Goal: Information Seeking & Learning: Check status

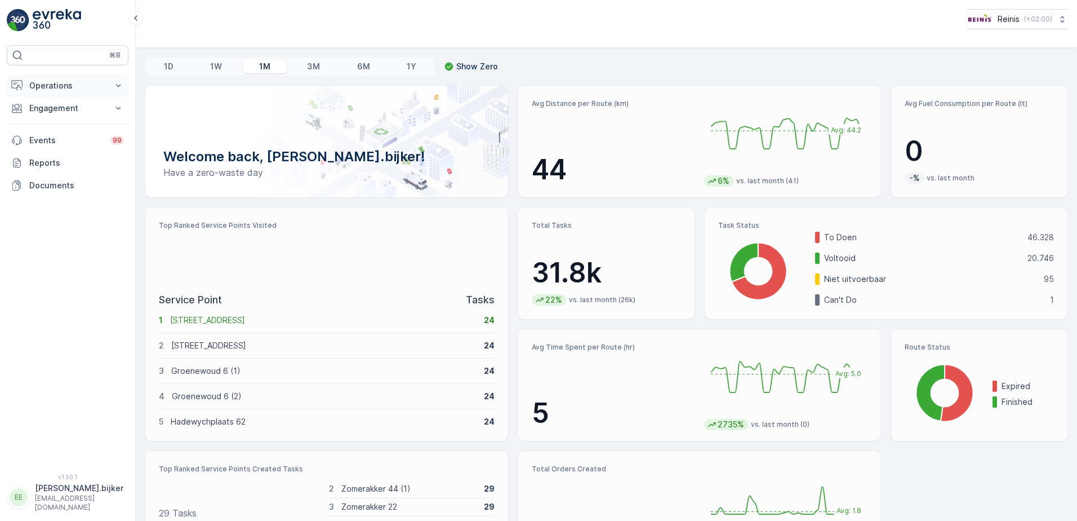
click at [54, 88] on p "Operations" at bounding box center [67, 85] width 77 height 11
click at [56, 135] on p "Routes & Tasks" at bounding box center [58, 136] width 58 height 11
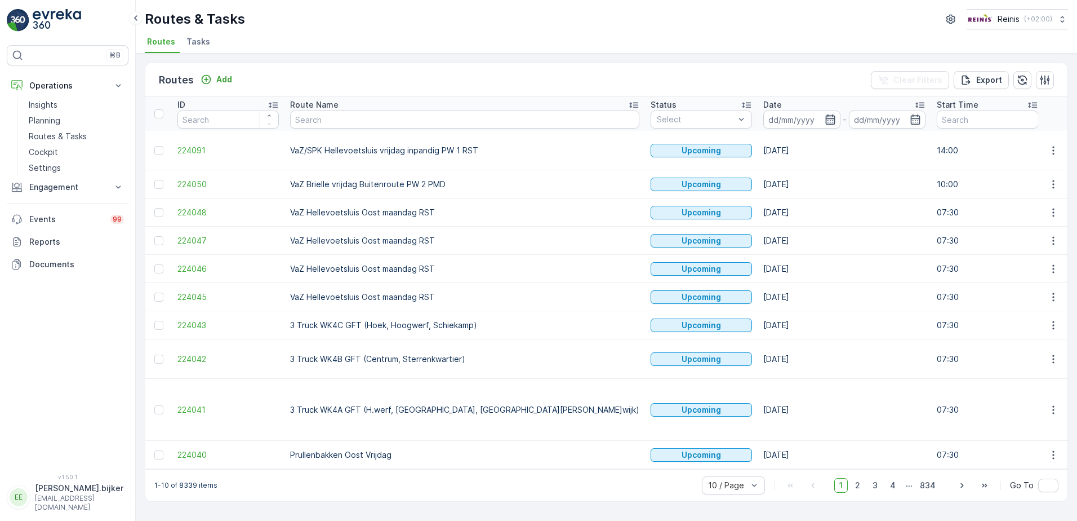
click at [825, 121] on icon "button" at bounding box center [830, 119] width 11 height 11
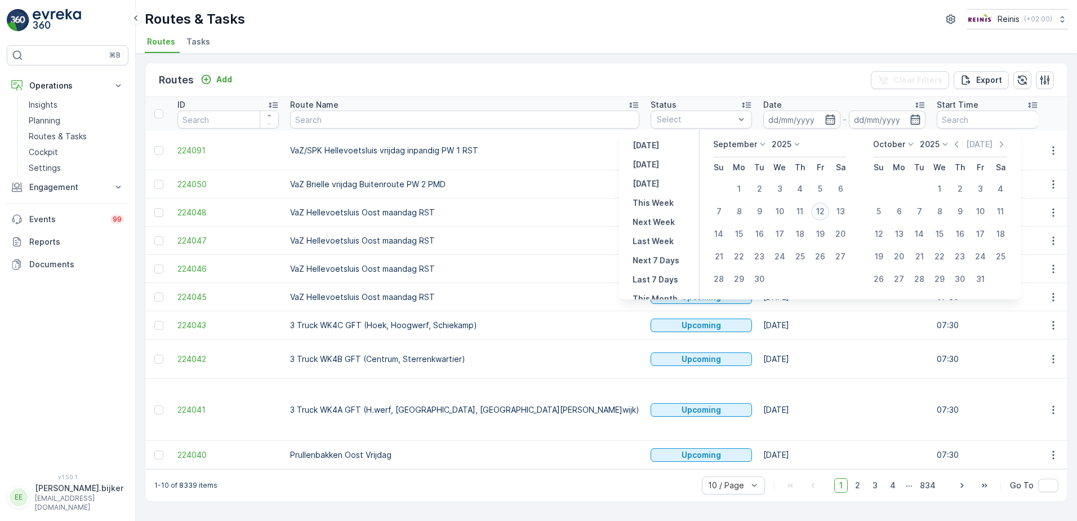
click at [820, 209] on div "12" at bounding box center [820, 211] width 18 height 18
type input "[DATE]"
click at [820, 209] on div "12" at bounding box center [820, 211] width 18 height 18
type input "[DATE]"
click at [822, 212] on div "12" at bounding box center [820, 211] width 18 height 18
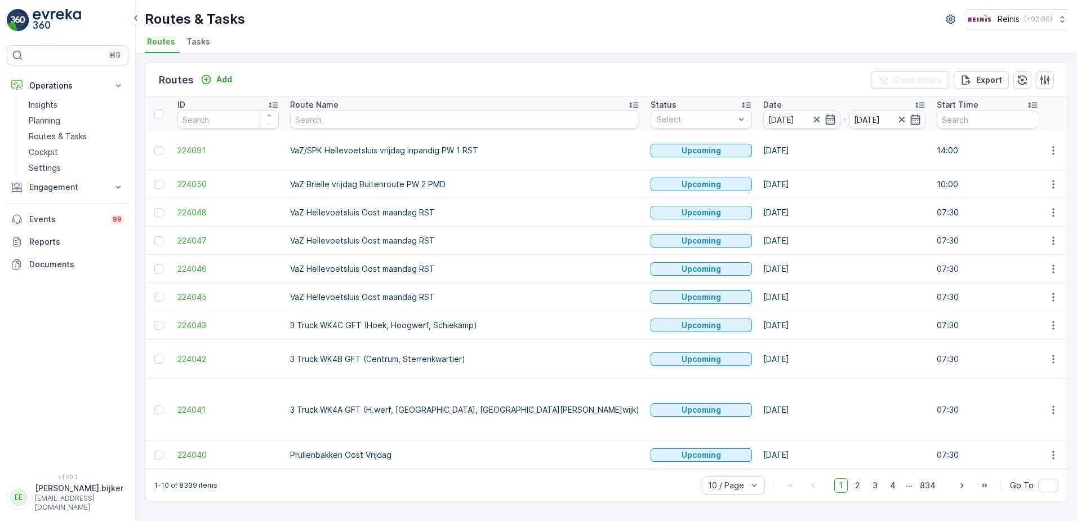
click at [937, 212] on p "07:30" at bounding box center [987, 212] width 101 height 11
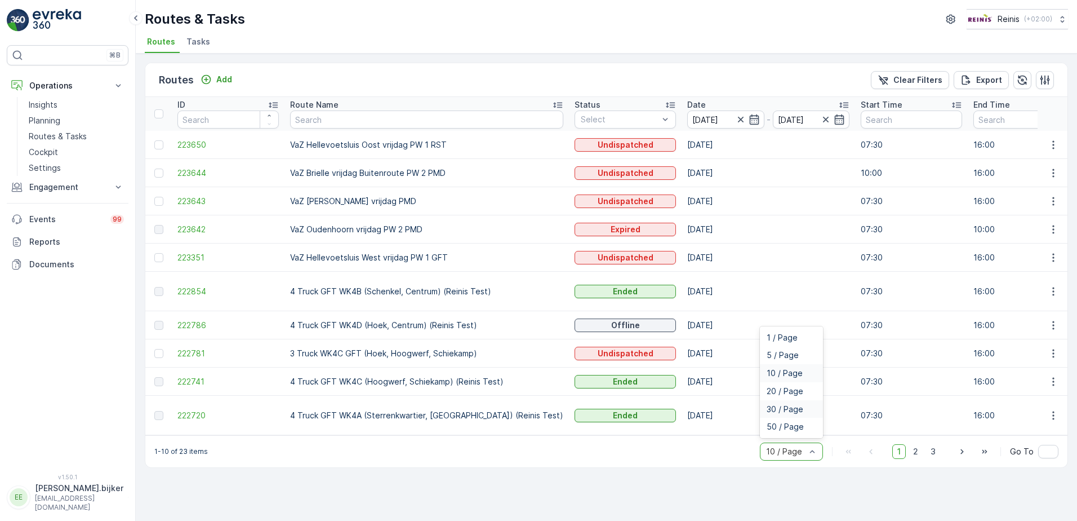
click at [801, 405] on span "30 / Page" at bounding box center [785, 409] width 37 height 9
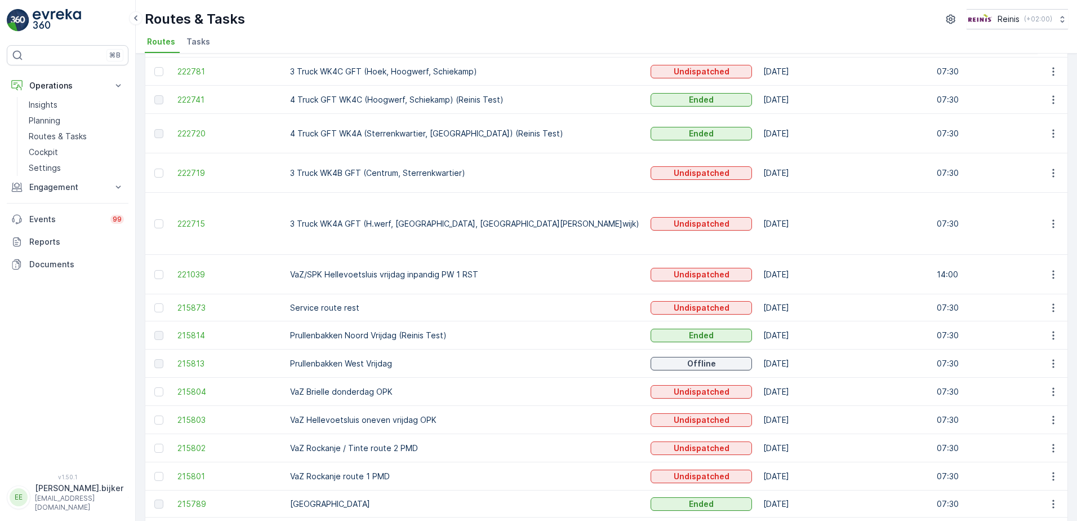
scroll to position [338, 0]
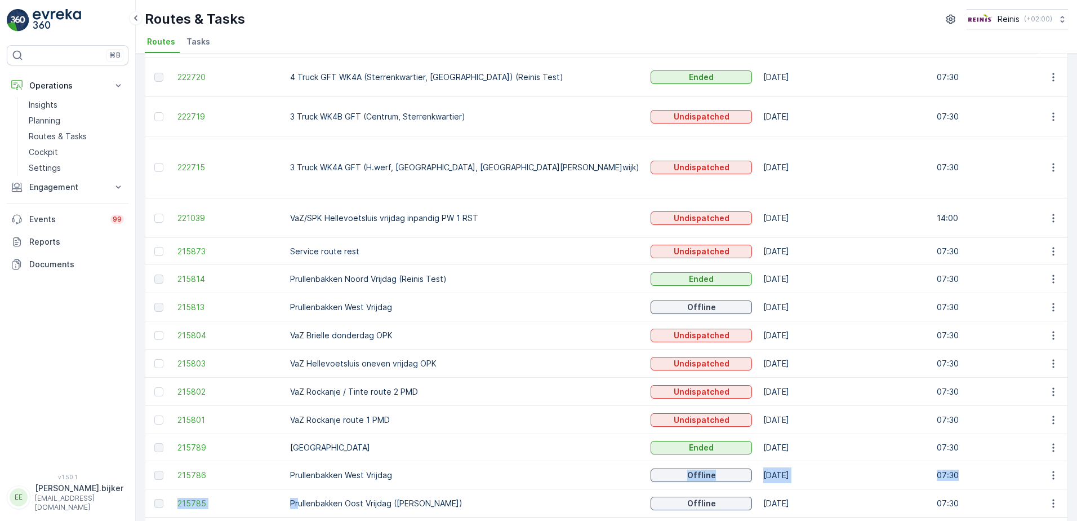
drag, startPoint x: 396, startPoint y: 438, endPoint x: 296, endPoint y: 454, distance: 101.1
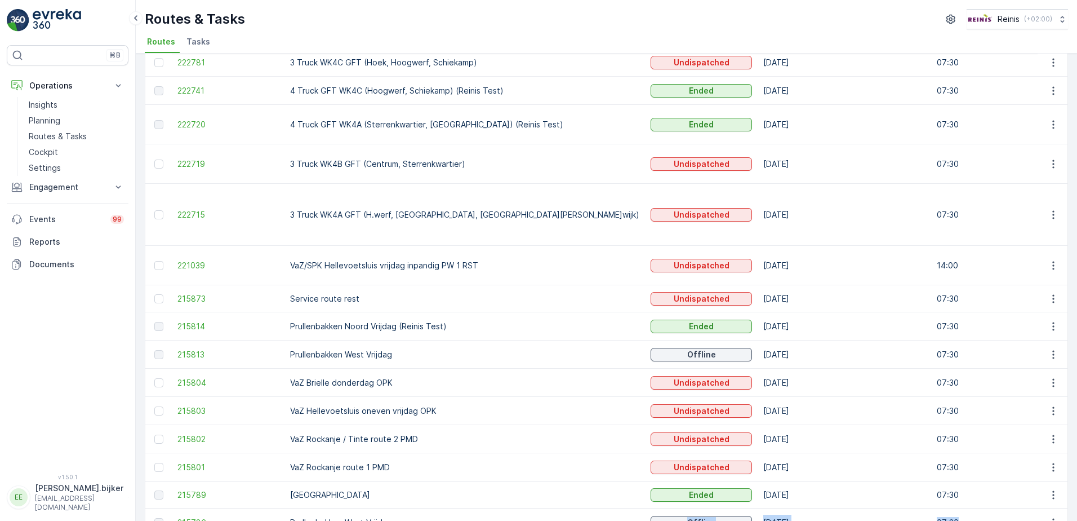
scroll to position [347, 0]
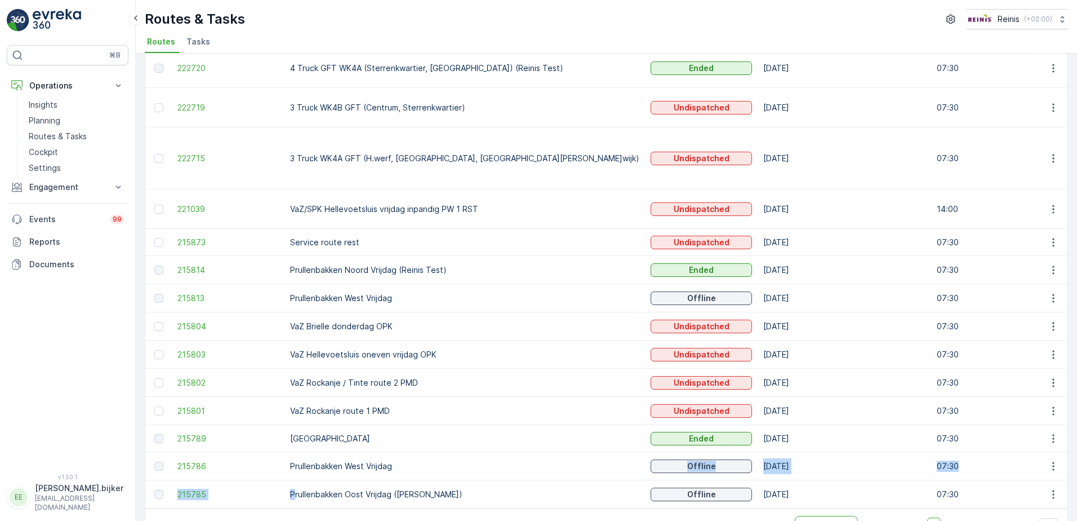
click at [407, 460] on p "Prullenbakken West Vrijdag" at bounding box center [464, 465] width 349 height 11
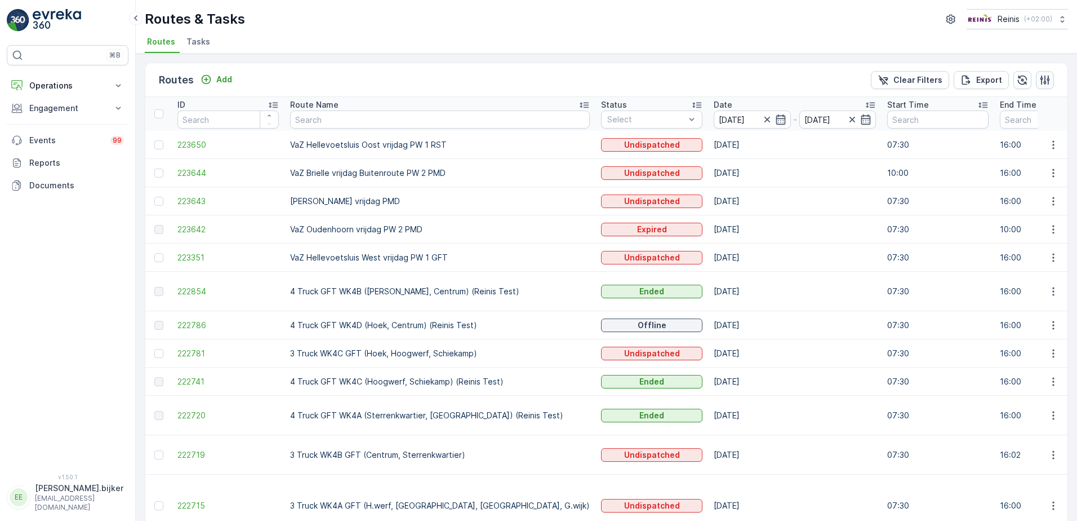
click at [1048, 81] on icon "button" at bounding box center [1045, 79] width 11 height 11
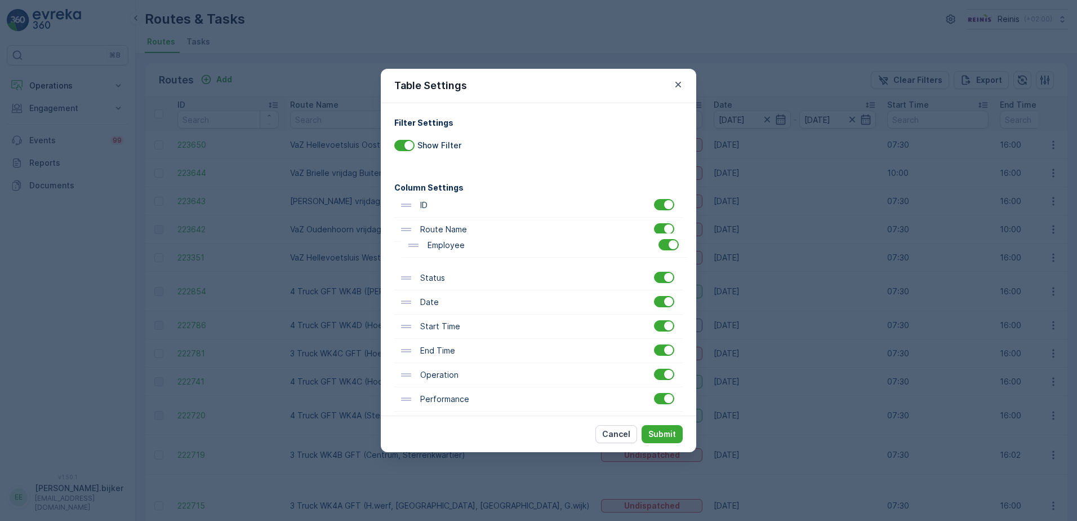
drag, startPoint x: 448, startPoint y: 308, endPoint x: 451, endPoint y: 236, distance: 72.2
click at [451, 236] on div "ID Route Name Status Date Start Time End Time Operation Performance Shift Vehic…" at bounding box center [538, 423] width 289 height 460
click at [666, 438] on p "Submit" at bounding box center [663, 433] width 28 height 11
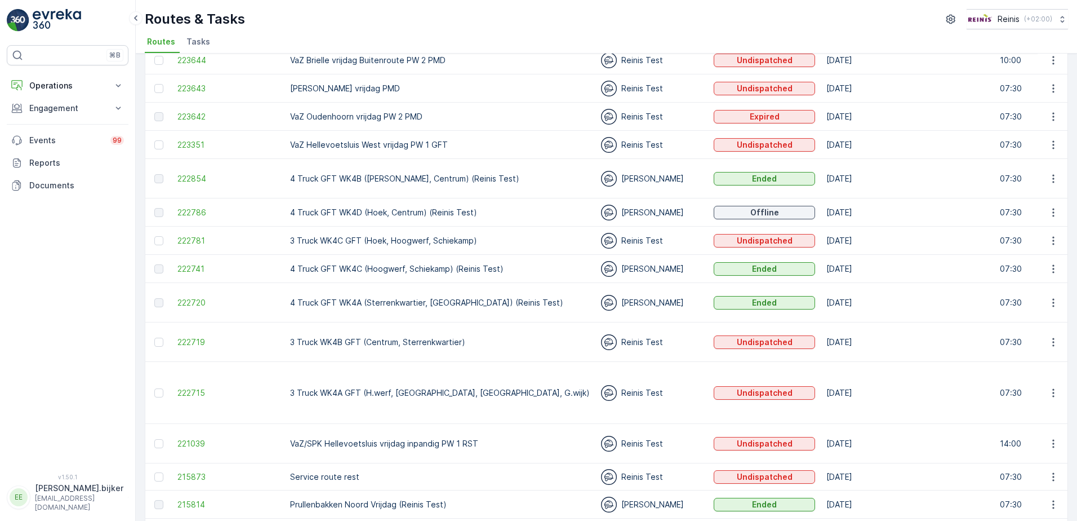
scroll to position [169, 0]
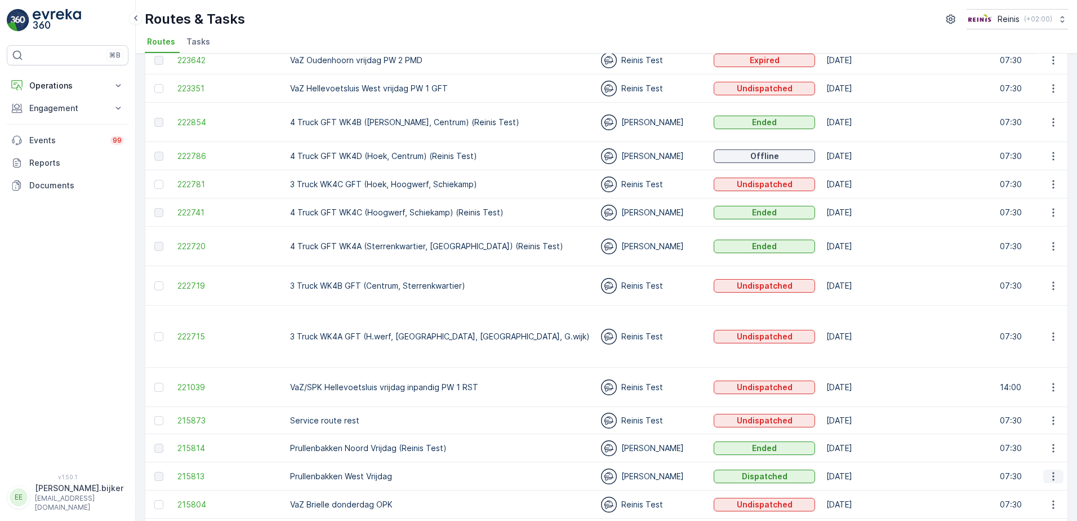
click at [1048, 471] on icon "button" at bounding box center [1053, 476] width 11 height 11
click at [1045, 457] on span "See More Details" at bounding box center [1027, 458] width 65 height 11
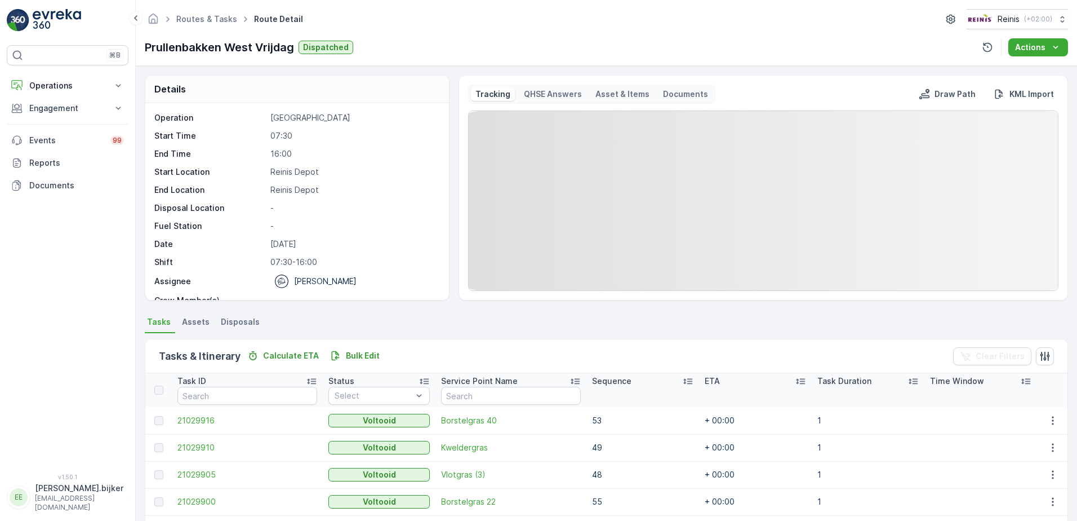
drag, startPoint x: 1043, startPoint y: 456, endPoint x: 655, endPoint y: 237, distance: 445.4
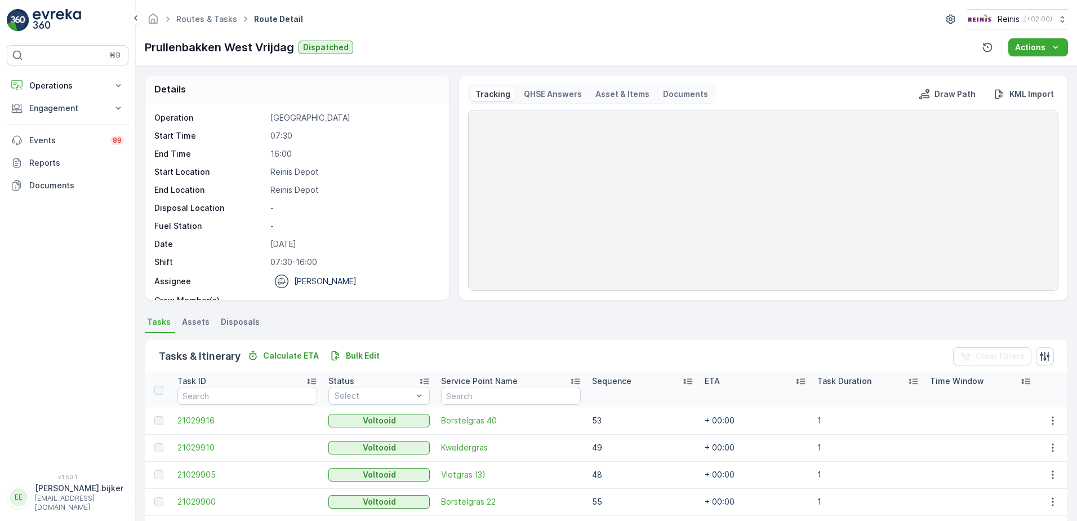
click at [660, 243] on rect at bounding box center [763, 200] width 589 height 179
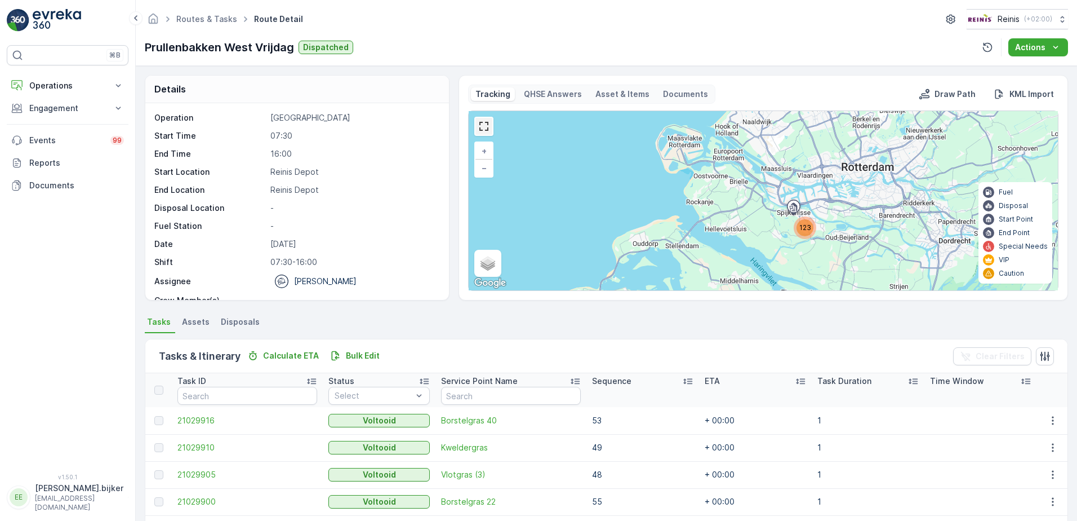
click at [485, 125] on link at bounding box center [484, 126] width 17 height 17
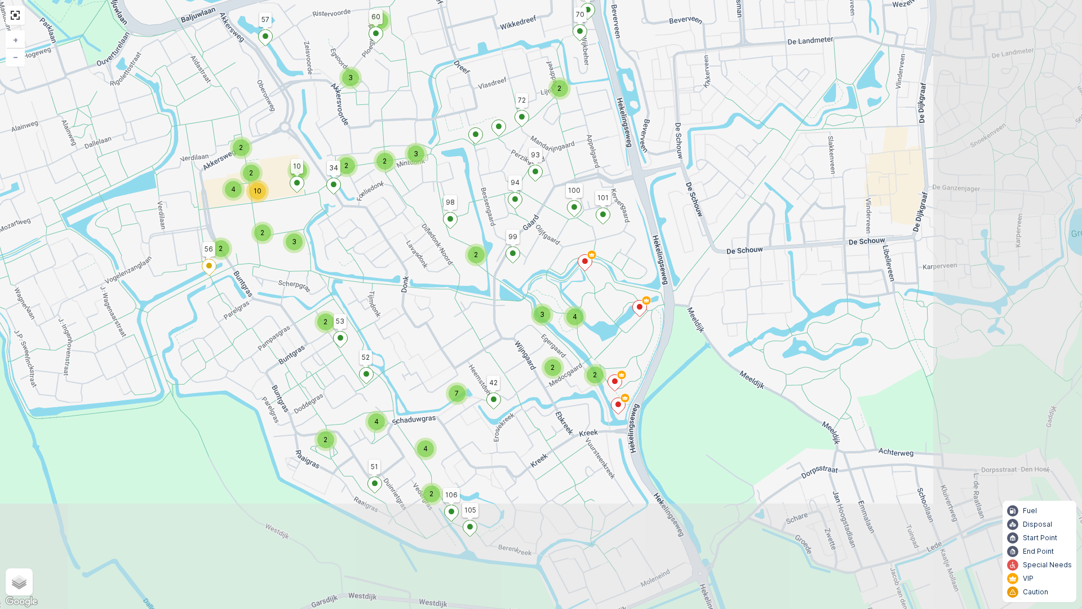
drag, startPoint x: 611, startPoint y: 429, endPoint x: 430, endPoint y: 300, distance: 222.2
click at [427, 300] on div "2 2 3 4 7 2 4 2 2 4 3 2 3 2 2 3 2 3 2 2 4 2 2 10 2 2 2 2 2 2 3 72 57 84 83 89 9…" at bounding box center [541, 304] width 1082 height 609
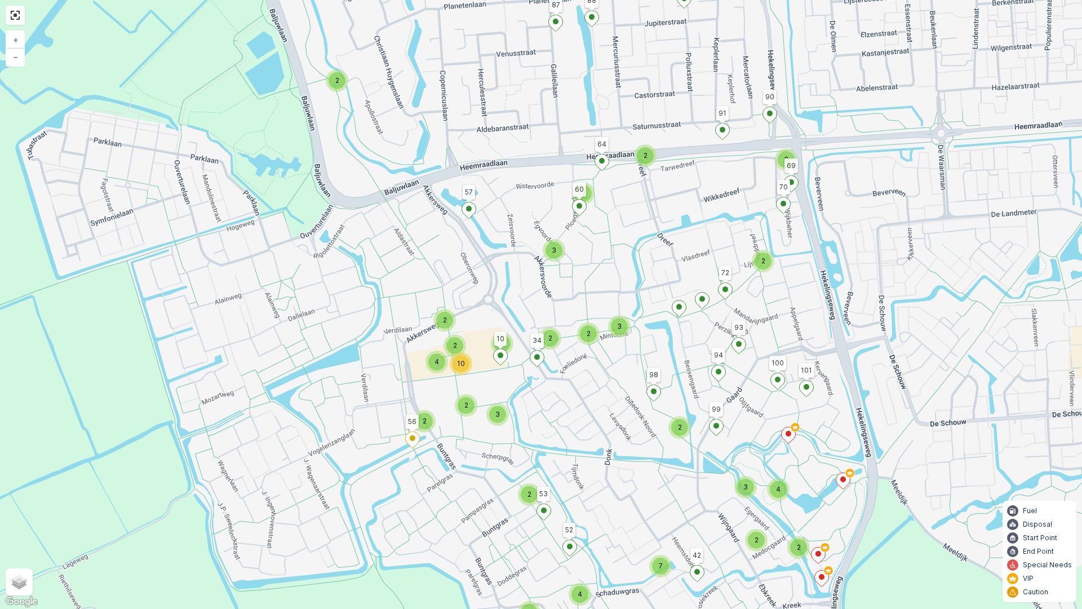
drag, startPoint x: 442, startPoint y: 287, endPoint x: 630, endPoint y: 454, distance: 250.7
click at [633, 460] on div "2 2 3 4 7 2 4 2 2 4 3 2 3 2 2 3 2 3 2 2 4 2 2 10 2 2 2 2 2 2 3 72 57 84 83 89 9…" at bounding box center [541, 304] width 1082 height 609
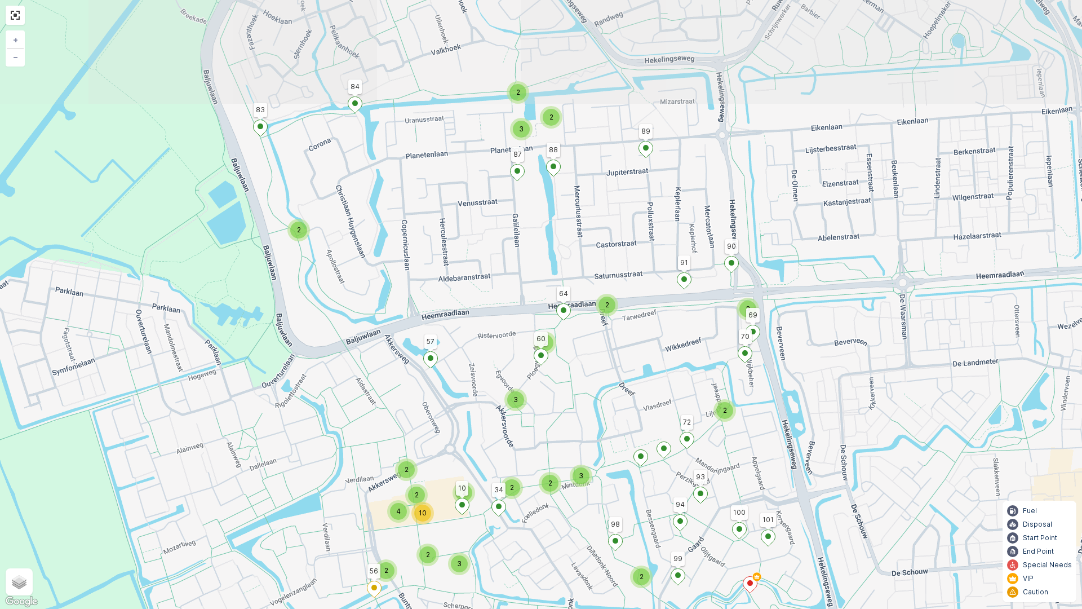
drag, startPoint x: 620, startPoint y: 291, endPoint x: 587, endPoint y: 441, distance: 153.7
click at [587, 441] on div "2 2 3 4 7 2 4 2 2 4 3 2 3 2 2 3 2 3 2 2 4 2 2 10 2 2 2 2 2 2 3 72 57 84 83 89 9…" at bounding box center [541, 304] width 1082 height 609
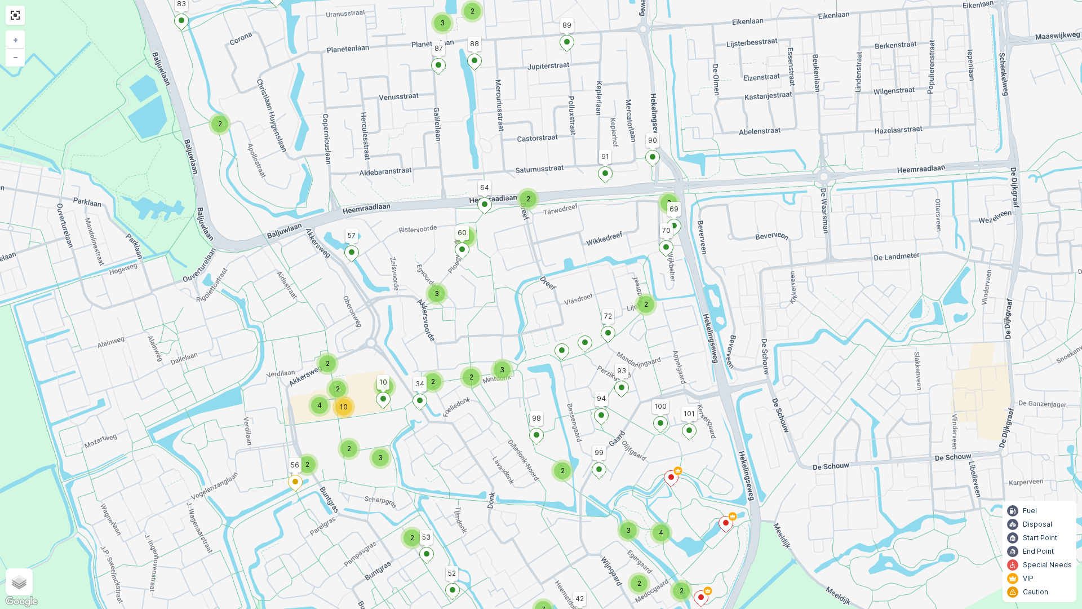
drag, startPoint x: 624, startPoint y: 327, endPoint x: 553, endPoint y: 192, distance: 152.8
click at [553, 193] on div "2 2 3 4 7 2 4 2 2 4 3 2 3 2 2 3 2 3 2 2 4 2 2 10 2 2 2 2 2 2 3 72 57 84 83 89 9…" at bounding box center [541, 304] width 1082 height 609
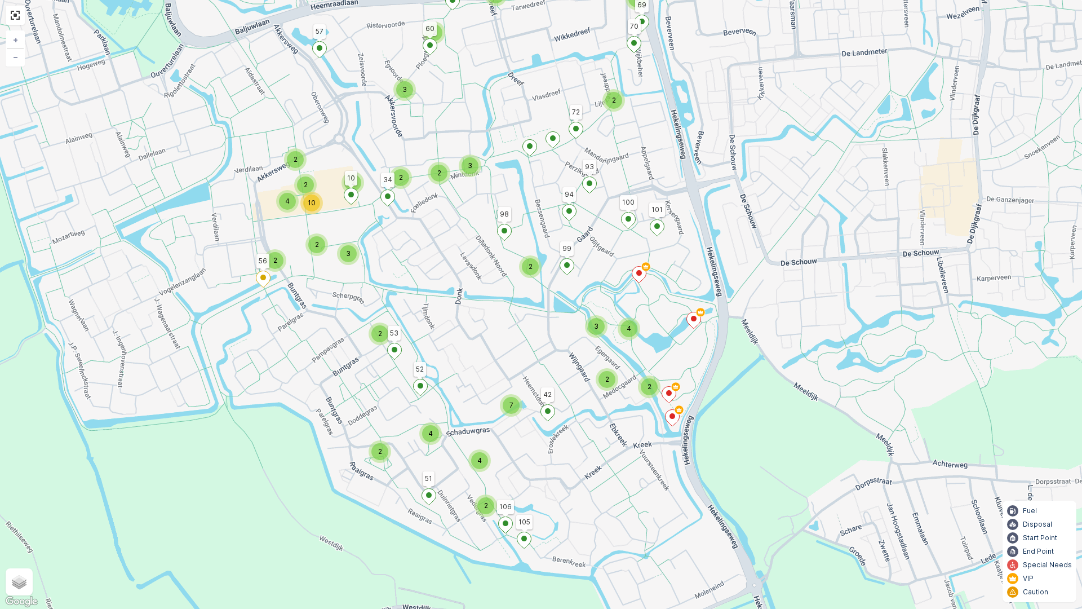
drag, startPoint x: 591, startPoint y: 276, endPoint x: 560, endPoint y: 91, distance: 187.5
click at [560, 91] on div "2 2 3 4 7 2 4 2 2 4 3 2 3 2 2 3 2 3 2 2 4 2 2 10 2 2 2 2 2 2 3 72 57 84 83 89 9…" at bounding box center [541, 304] width 1082 height 609
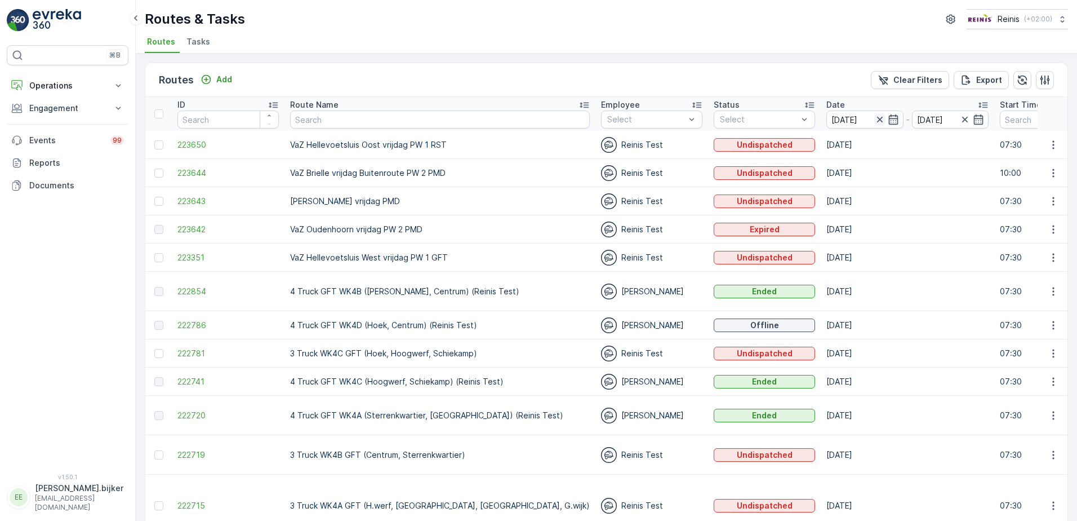
click at [877, 118] on icon "button" at bounding box center [880, 120] width 6 height 6
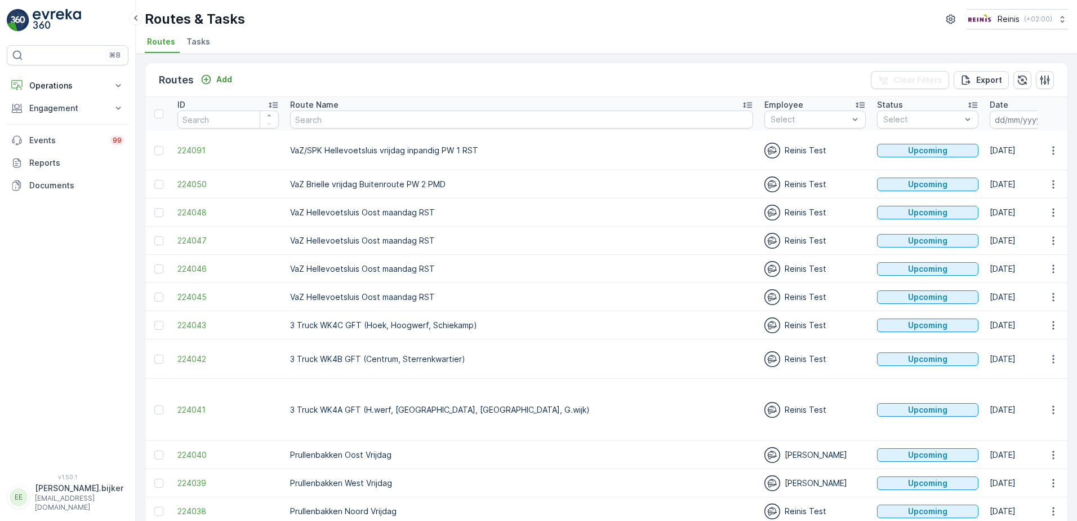
click at [1052, 118] on icon "button" at bounding box center [1057, 119] width 10 height 10
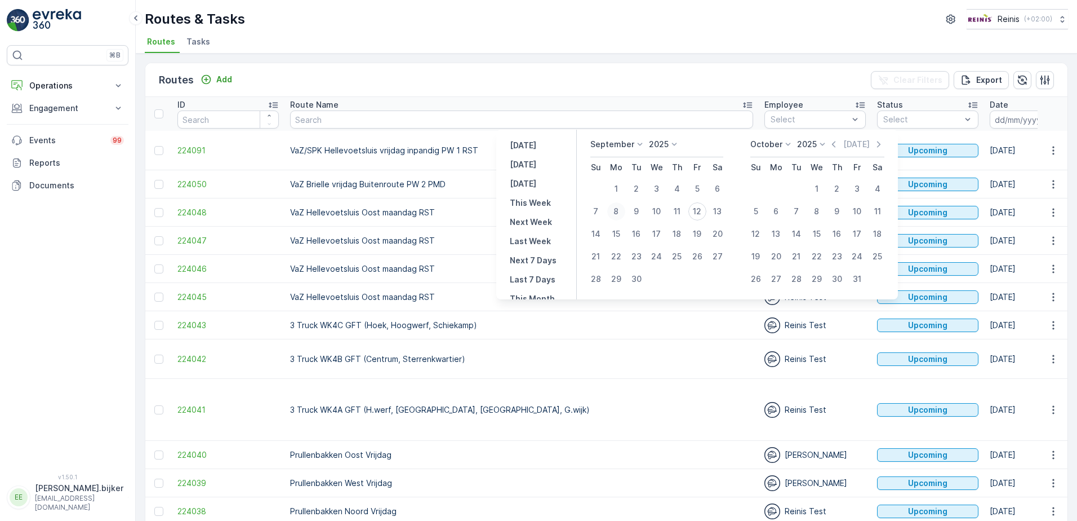
click at [618, 212] on div "8" at bounding box center [616, 211] width 18 height 18
type input "[DATE]"
click at [618, 212] on div "8" at bounding box center [616, 211] width 18 height 18
type input "[DATE]"
click at [619, 211] on div "8" at bounding box center [616, 211] width 18 height 18
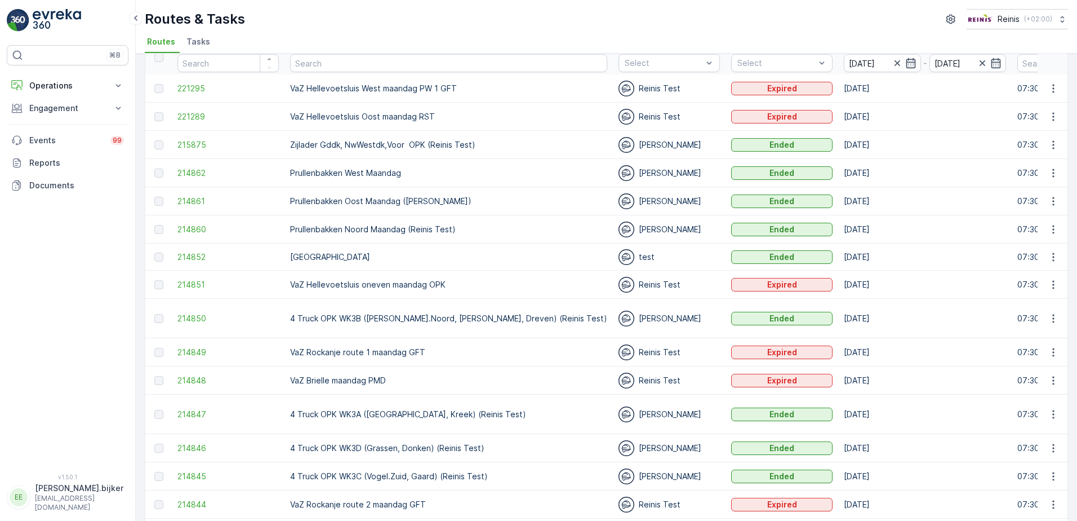
scroll to position [113, 0]
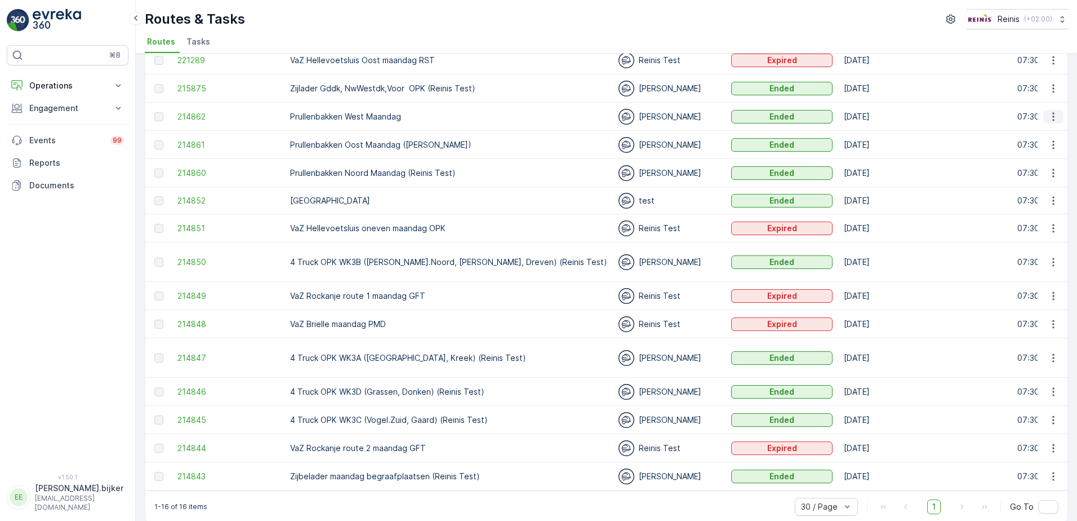
click at [1049, 118] on icon "button" at bounding box center [1053, 116] width 11 height 11
click at [1038, 132] on span "See More Details" at bounding box center [1027, 133] width 65 height 11
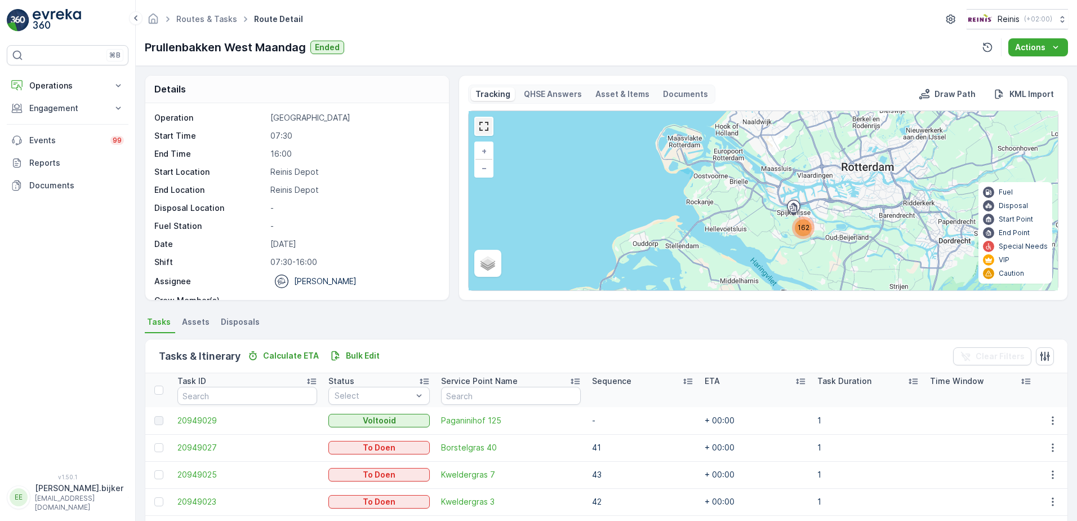
click at [488, 127] on link at bounding box center [484, 126] width 17 height 17
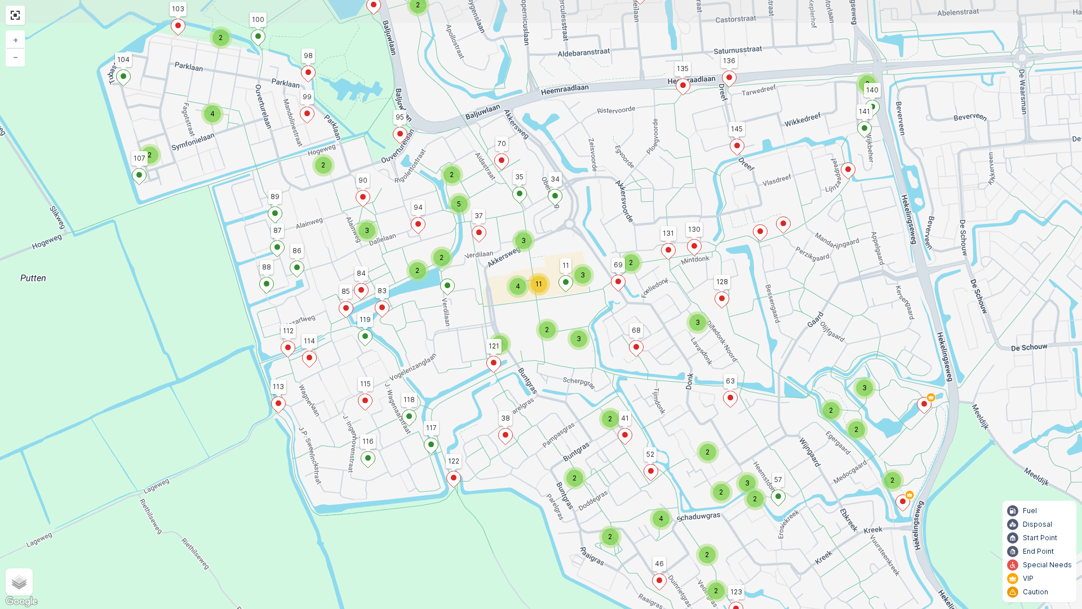
drag, startPoint x: 817, startPoint y: 307, endPoint x: 812, endPoint y: 341, distance: 35.2
click at [812, 341] on div "3 2 2 4 2 2 2 2 3 3 4 11 2 5 2 2 3 2 3 3 2 3 2 3 2 2 2 2 4 2 3 2 2 2 2 3 2 89 1…" at bounding box center [541, 304] width 1082 height 609
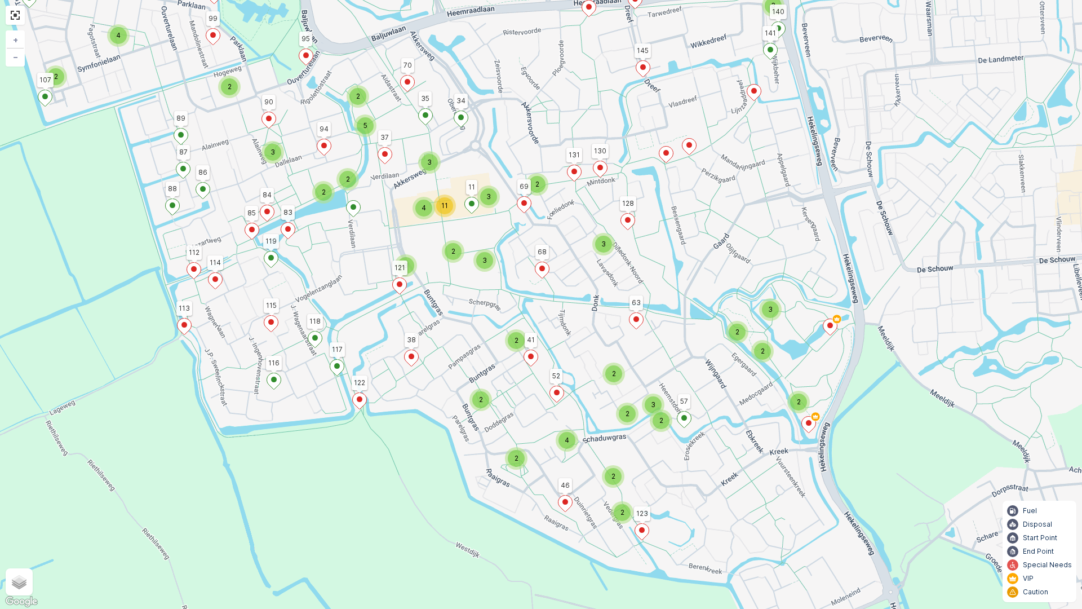
drag, startPoint x: 824, startPoint y: 349, endPoint x: 740, endPoint y: 265, distance: 118.3
click at [740, 265] on div "3 2 2 4 2 2 2 2 3 3 4 11 2 5 2 2 3 2 3 3 2 3 2 3 2 2 2 2 4 2 3 2 2 2 2 3 2 89 1…" at bounding box center [541, 304] width 1082 height 609
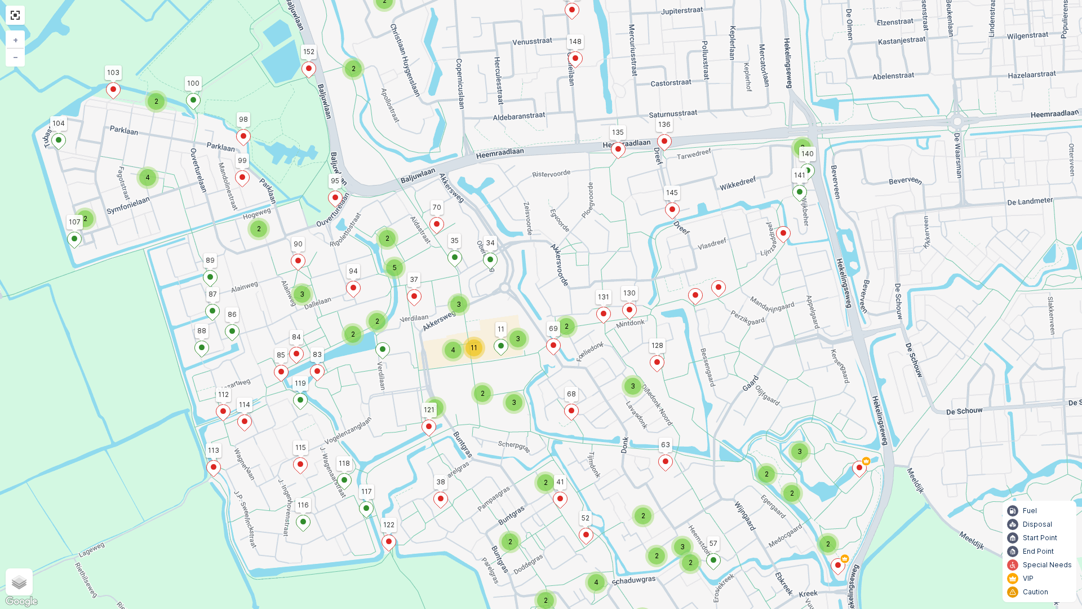
drag, startPoint x: 740, startPoint y: 234, endPoint x: 772, endPoint y: 387, distance: 155.9
click at [772, 387] on div "3 2 2 4 2 2 2 2 3 3 4 11 2 5 2 2 3 2 3 3 2 3 2 3 2 2 2 2 4 2 3 2 2 2 2 3 2 89 1…" at bounding box center [541, 304] width 1082 height 609
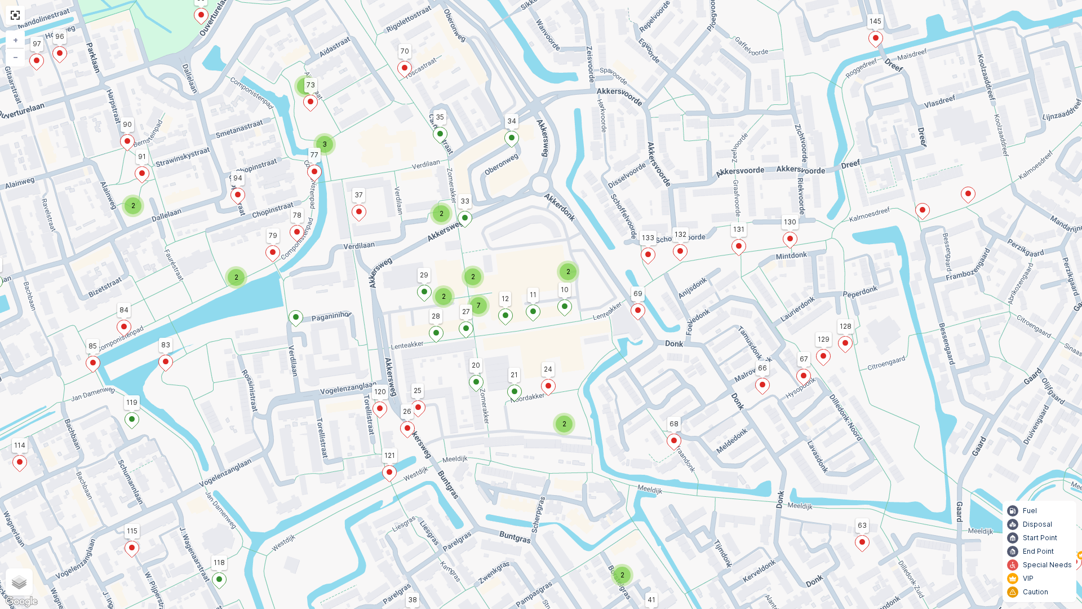
click at [1068, 450] on div "2 2 2 2 2 2 2 7 2 3 2 2 2 2 2 2 2 2 3 2 2 2 2 89 104 103 95 34 153 148 155 154 …" at bounding box center [541, 304] width 1082 height 609
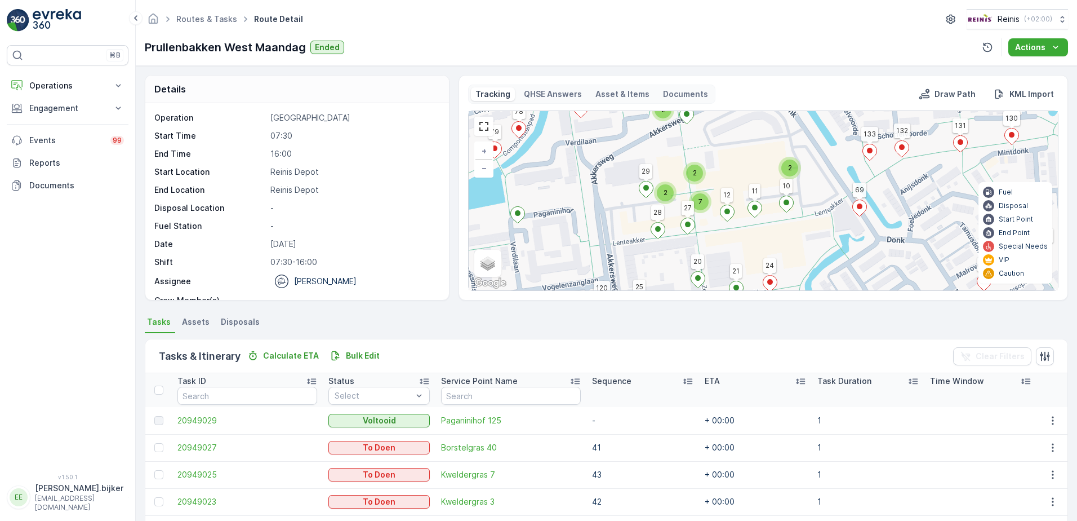
click at [95, 266] on div "⌘B Operations Insights Planning Routes & Tasks Cockpit Settings Engagement Insi…" at bounding box center [68, 252] width 122 height 415
